Goal: Information Seeking & Learning: Find specific fact

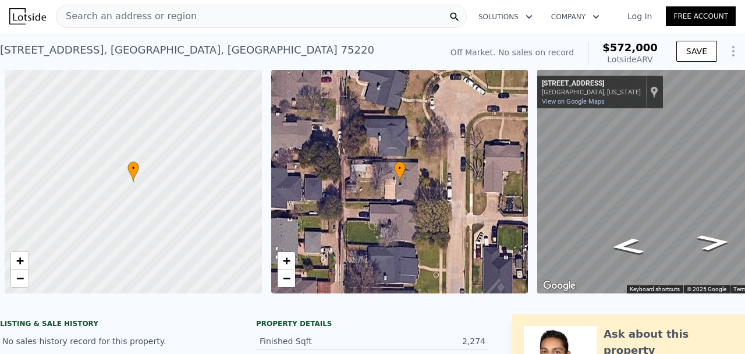
click at [220, 19] on div "Search an address or region" at bounding box center [261, 16] width 411 height 23
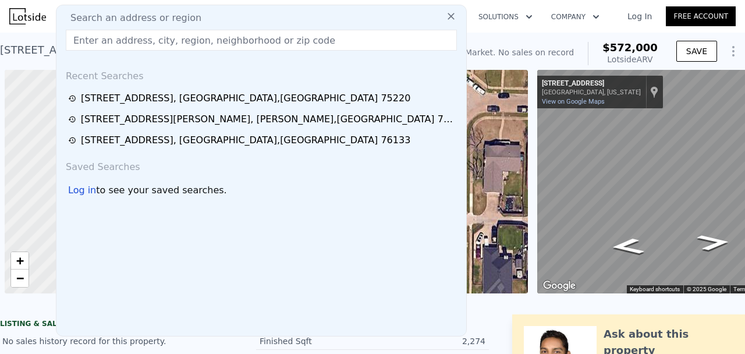
click at [215, 17] on div "Search an address or region" at bounding box center [261, 18] width 400 height 14
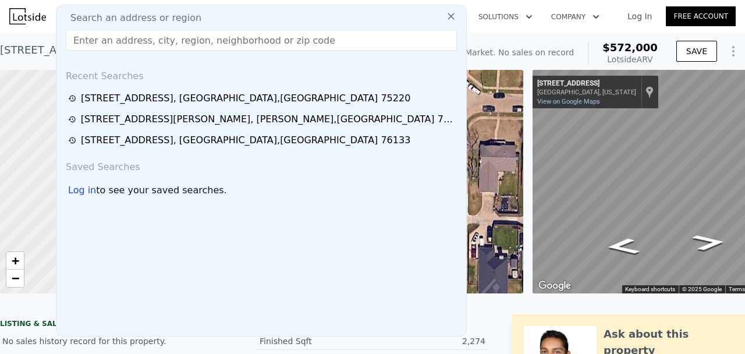
click at [209, 38] on input "text" at bounding box center [261, 40] width 391 height 21
paste input "[STREET_ADDRESS][PERSON_NAME][PERSON_NAME]"
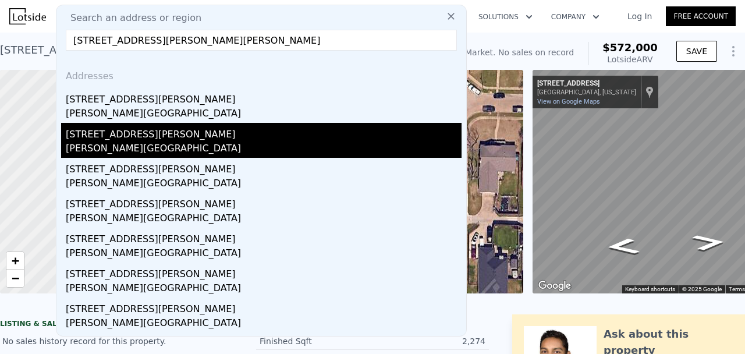
type input "[STREET_ADDRESS][PERSON_NAME][PERSON_NAME]"
click at [168, 124] on div "[STREET_ADDRESS][PERSON_NAME]" at bounding box center [264, 132] width 396 height 19
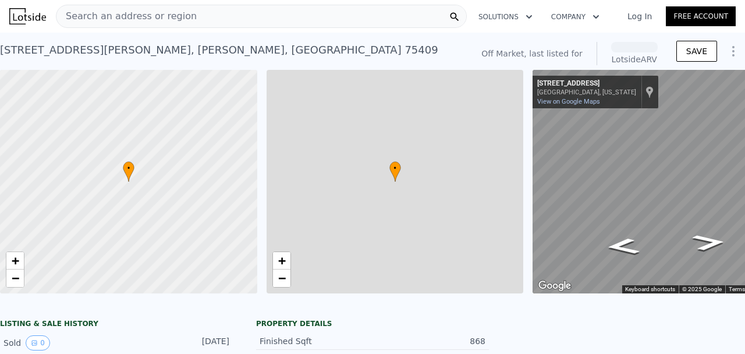
click at [211, 17] on div "Search an address or region" at bounding box center [261, 16] width 411 height 23
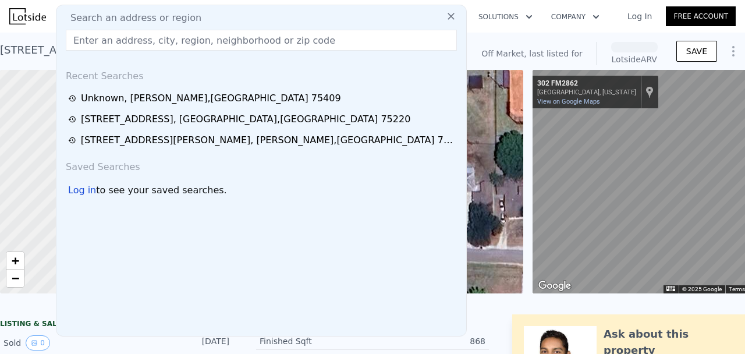
type input "[STREET_ADDRESS][PERSON_NAME][PERSON_NAME]"
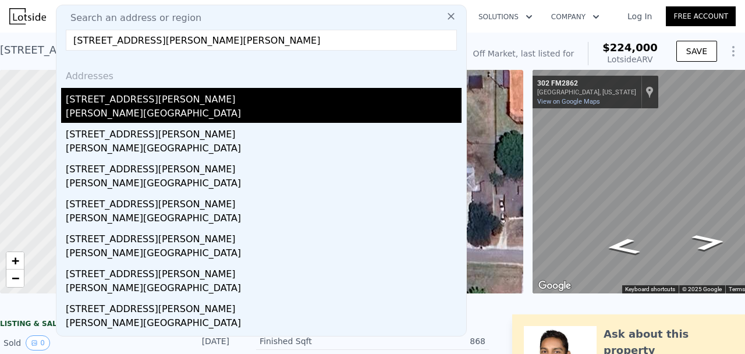
click at [161, 106] on div "[PERSON_NAME][GEOGRAPHIC_DATA]" at bounding box center [264, 114] width 396 height 16
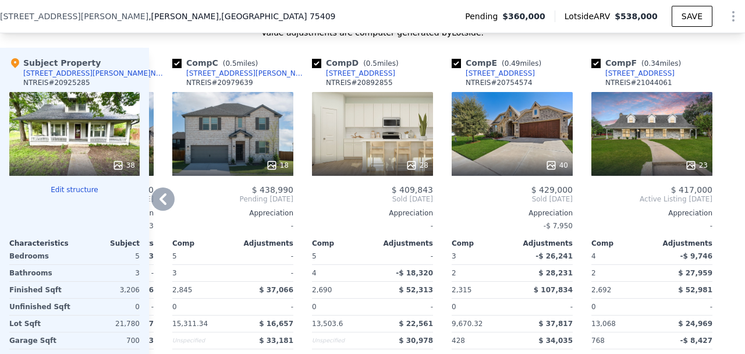
scroll to position [1230, 0]
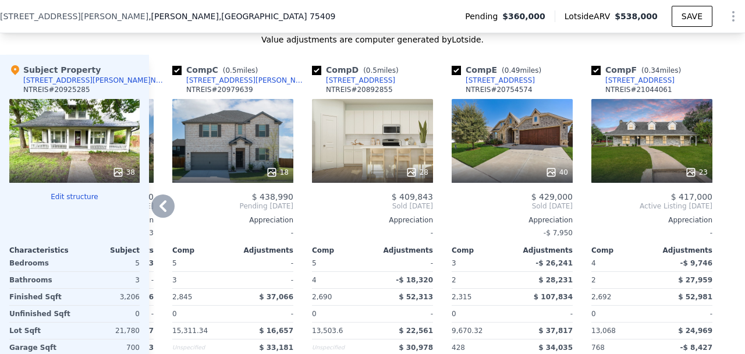
click at [455, 70] on input "checkbox" at bounding box center [455, 70] width 9 height 9
checkbox input "false"
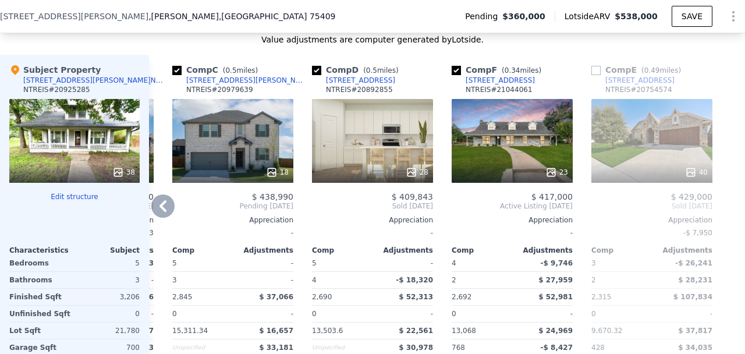
click at [316, 73] on input "checkbox" at bounding box center [316, 70] width 9 height 9
checkbox input "false"
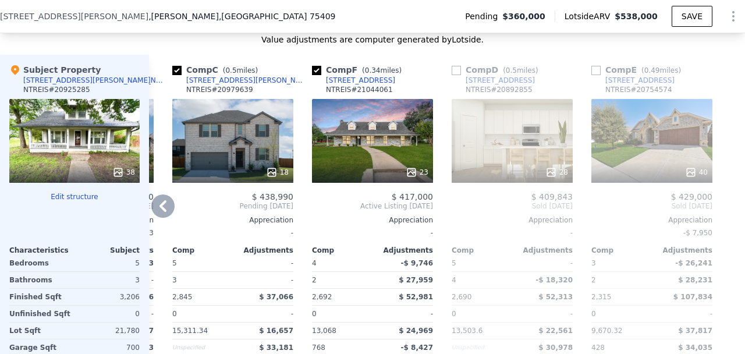
click at [173, 71] on input "checkbox" at bounding box center [176, 70] width 9 height 9
checkbox input "false"
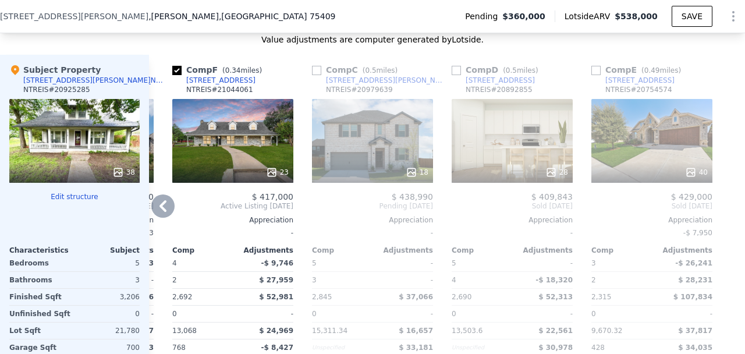
click at [232, 79] on div "[STREET_ADDRESS]" at bounding box center [220, 80] width 69 height 9
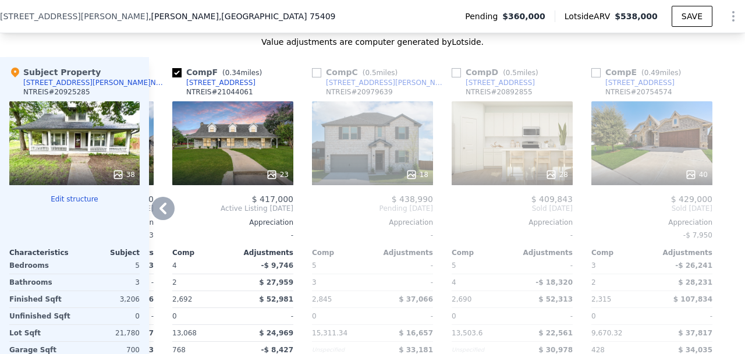
scroll to position [1226, 0]
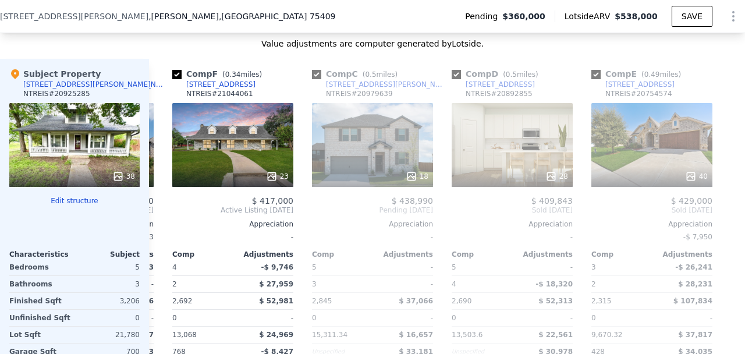
checkbox input "true"
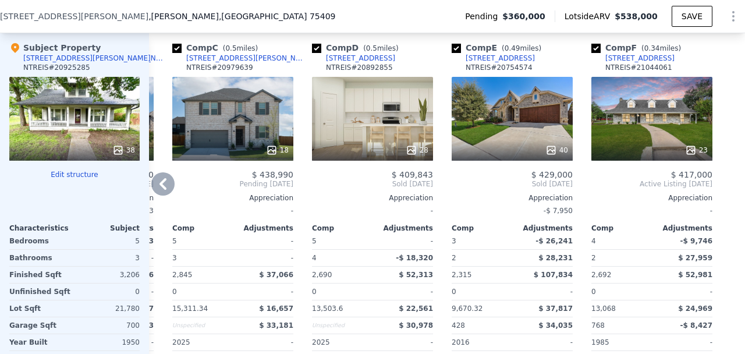
scroll to position [1265, 0]
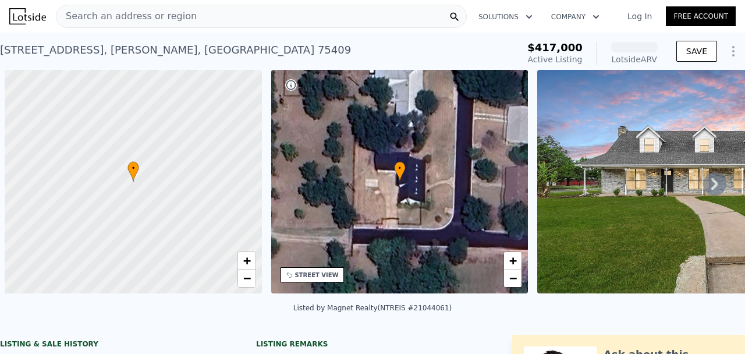
scroll to position [0, 5]
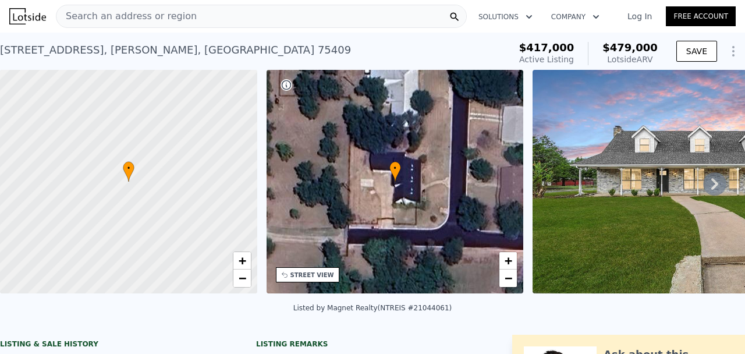
click at [147, 54] on div "305 Amoret Cir , Anna , TX 75409" at bounding box center [175, 50] width 351 height 16
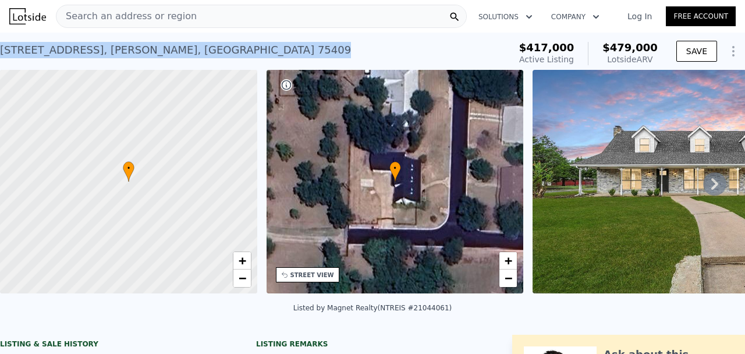
copy div "305 Amoret Cir , Anna , TX 75409 Active at $417k (~ARV $479k )"
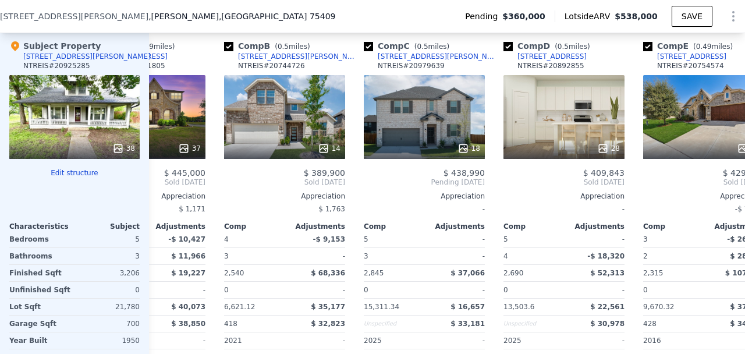
scroll to position [0, 88]
